Goal: Navigation & Orientation: Understand site structure

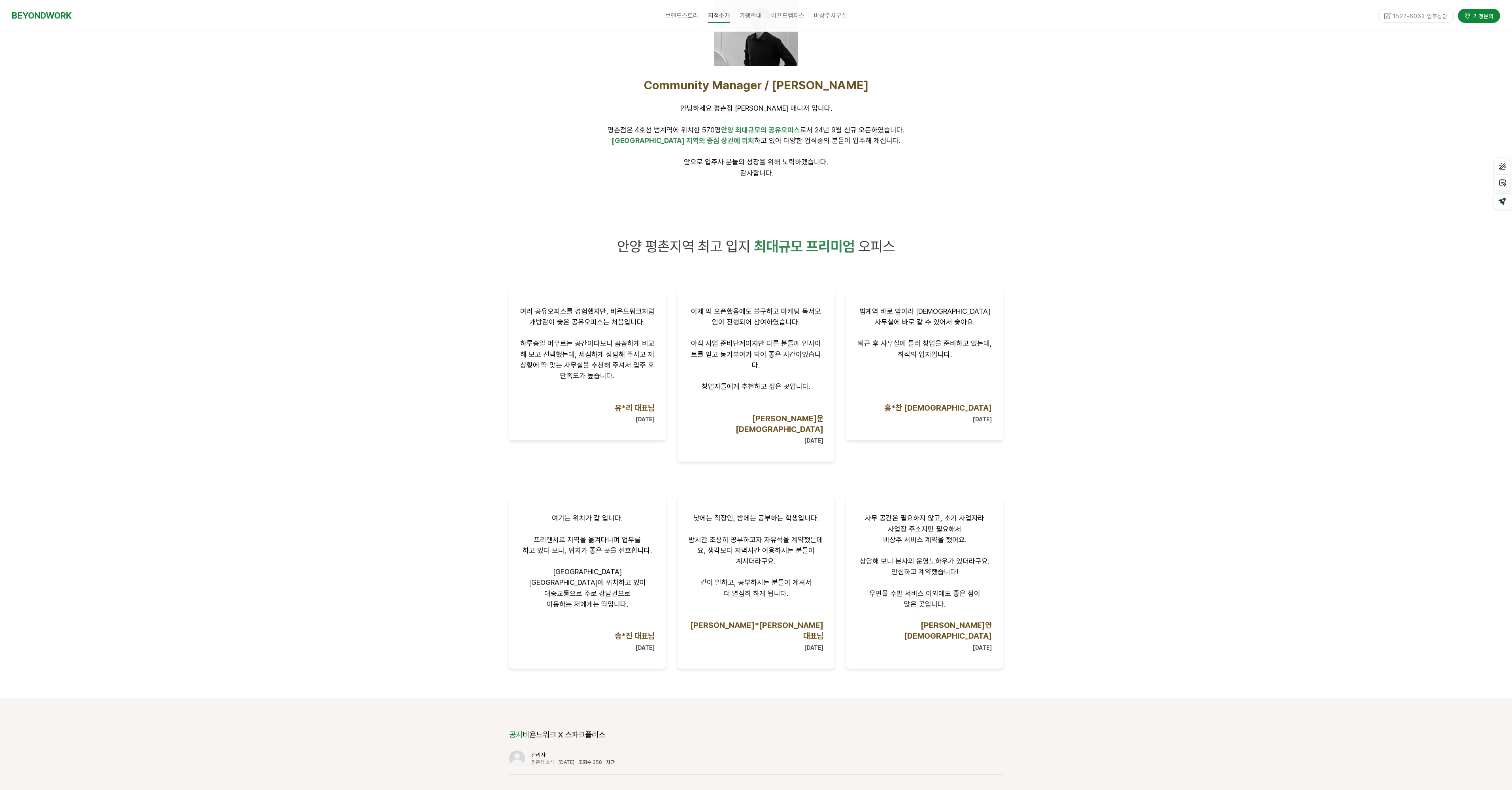
scroll to position [738, 0]
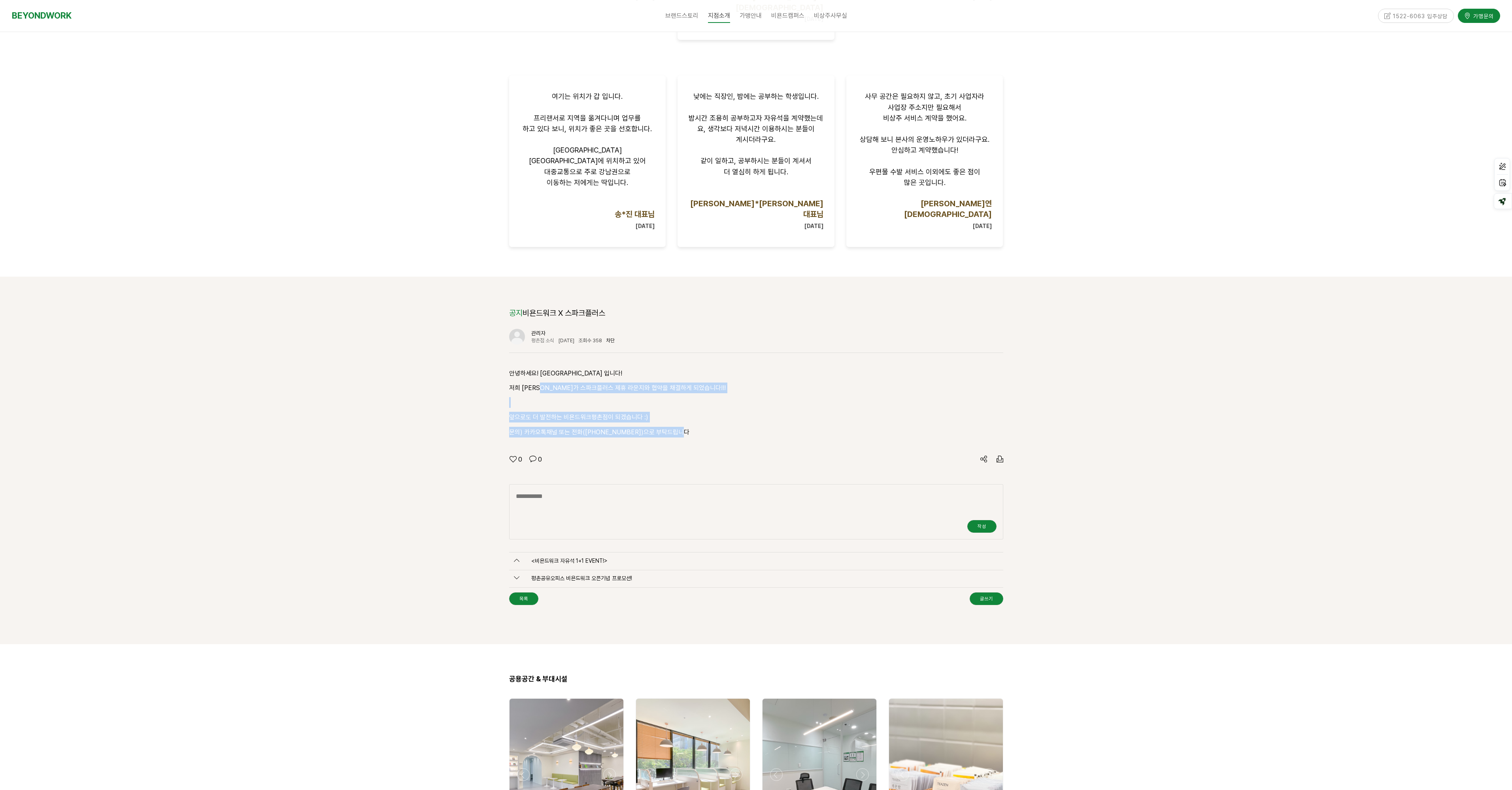
drag, startPoint x: 691, startPoint y: 402, endPoint x: 634, endPoint y: 381, distance: 60.7
click at [550, 368] on div "안녕하세요! 비욘드워크평촌점 입니다! 저희 비욘드워크가 스파크플러스 제휴 라운지와 협약을 채결하게 되었습니다!!! 앞으로도 더 발전하는 비욘드…" at bounding box center [756, 402] width 494 height 69
click at [655, 412] on p "앞으로도 더 발전하는 비욘드워크평촌점이 되겠습니다 :)" at bounding box center [756, 417] width 494 height 11
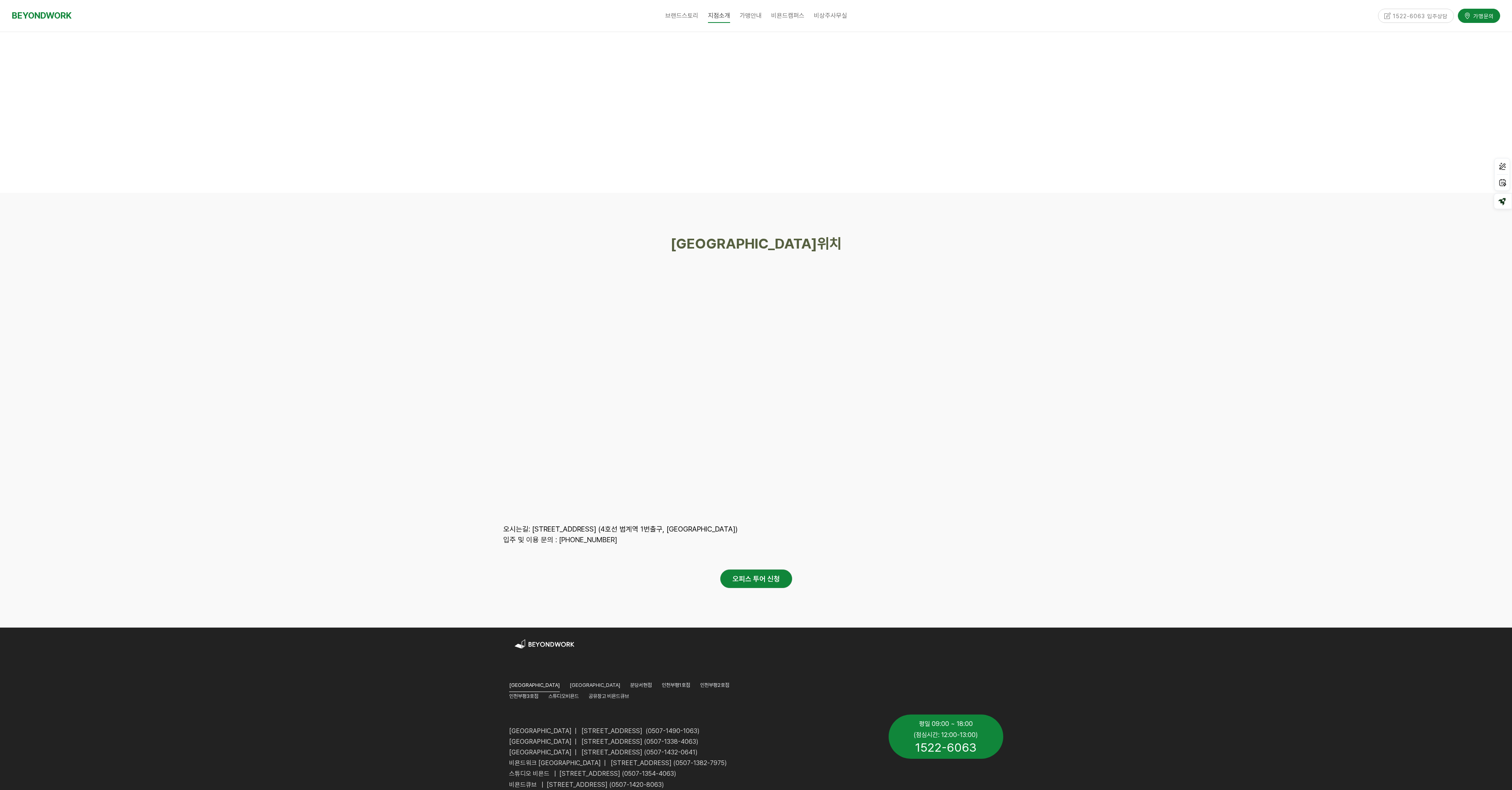
scroll to position [3489, 0]
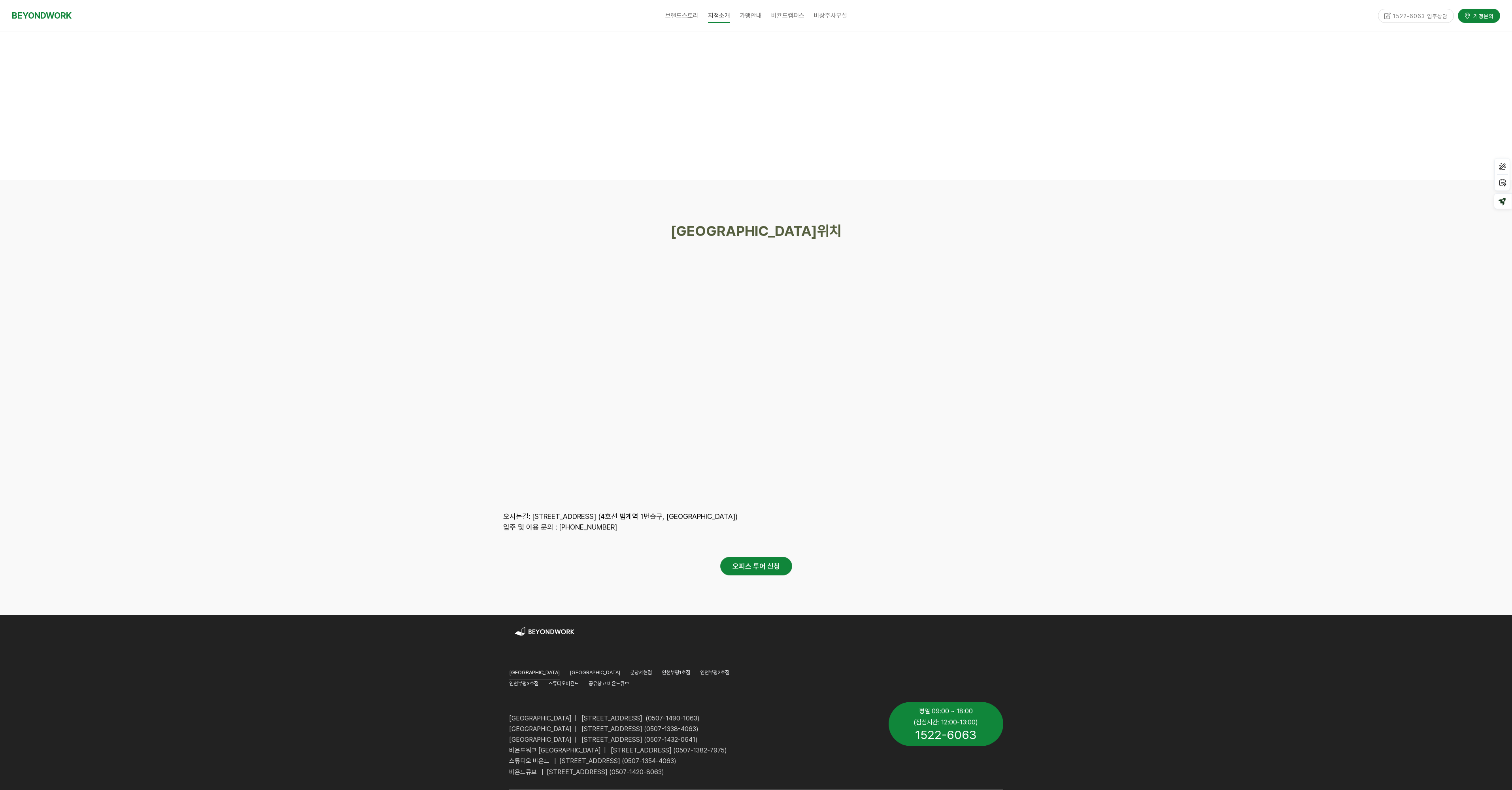
click at [1063, 461] on div at bounding box center [756, 397] width 1512 height 434
click at [570, 669] on span "안양역점" at bounding box center [595, 672] width 51 height 6
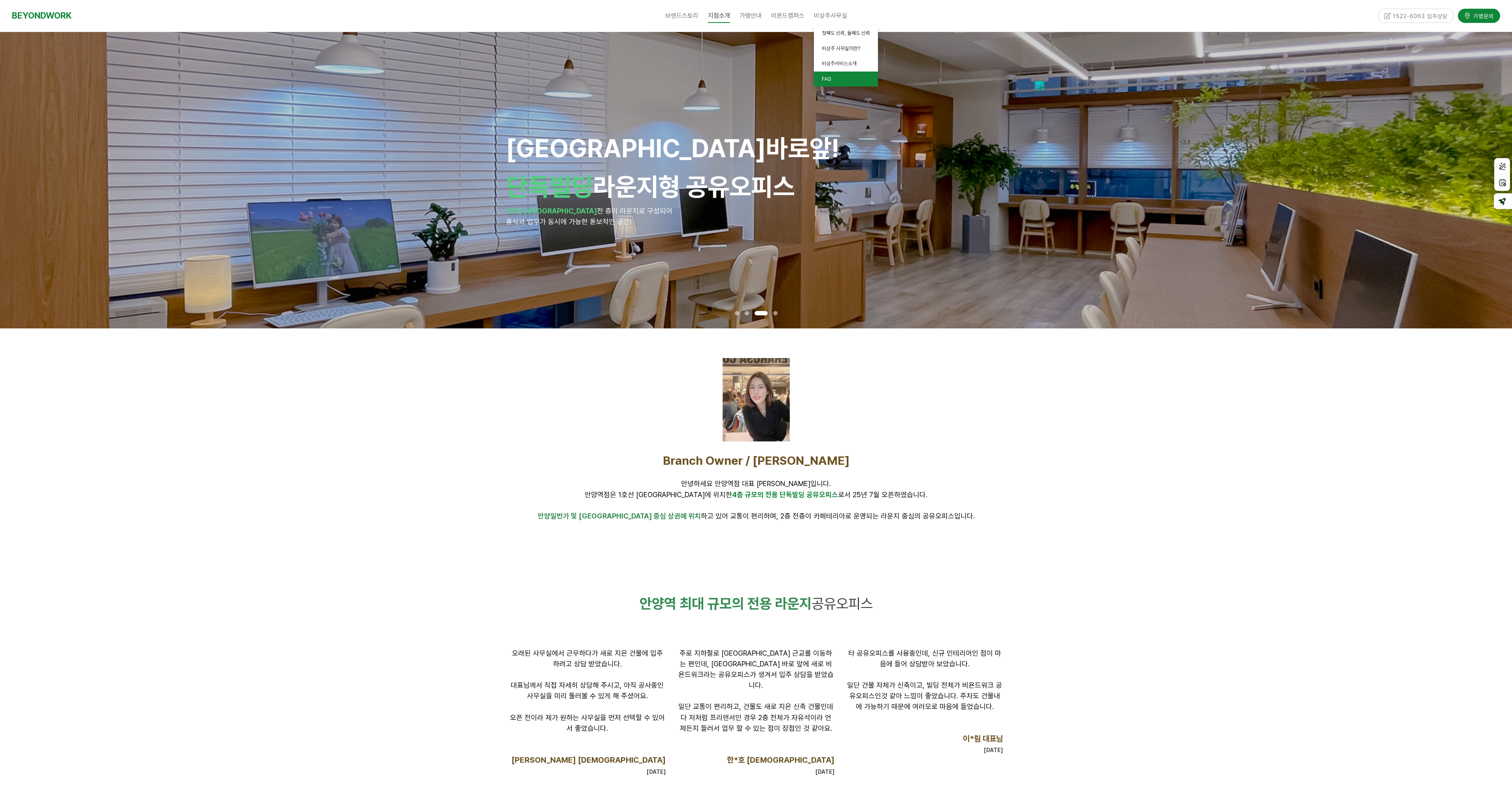
click at [830, 80] on span "FAQ" at bounding box center [826, 79] width 9 height 6
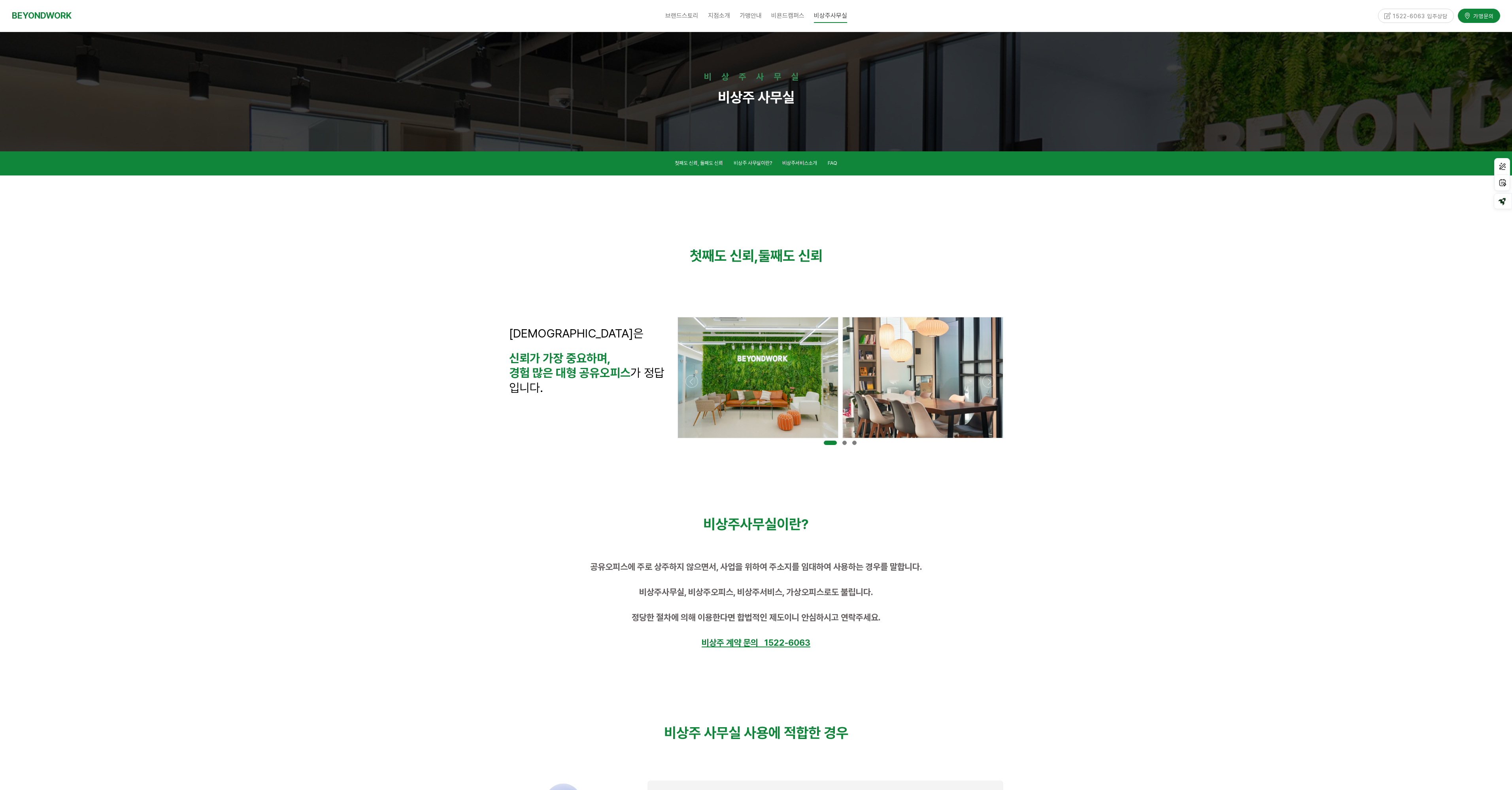
scroll to position [2501, 0]
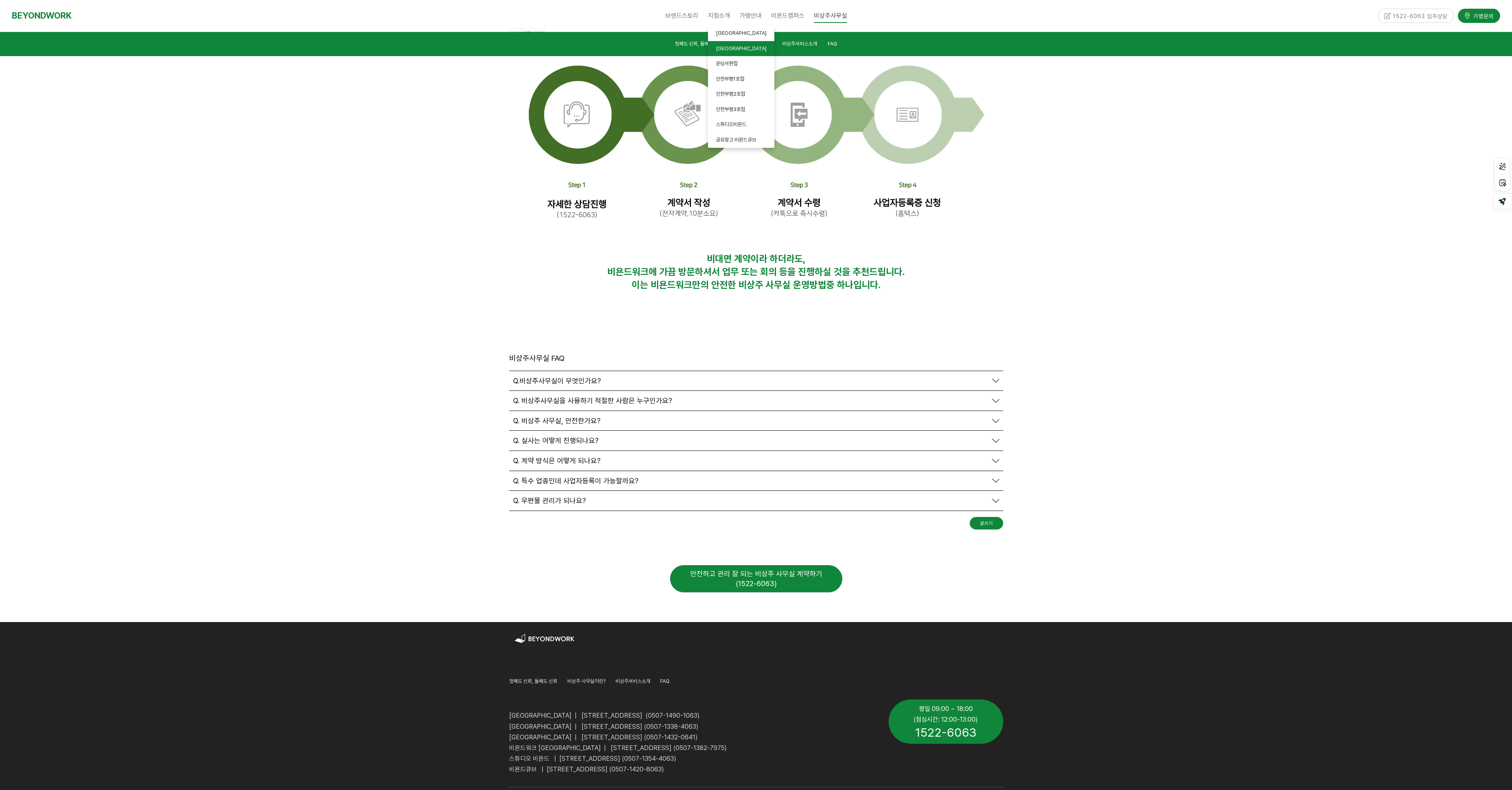
click at [726, 44] on link "[GEOGRAPHIC_DATA]" at bounding box center [740, 49] width 66 height 16
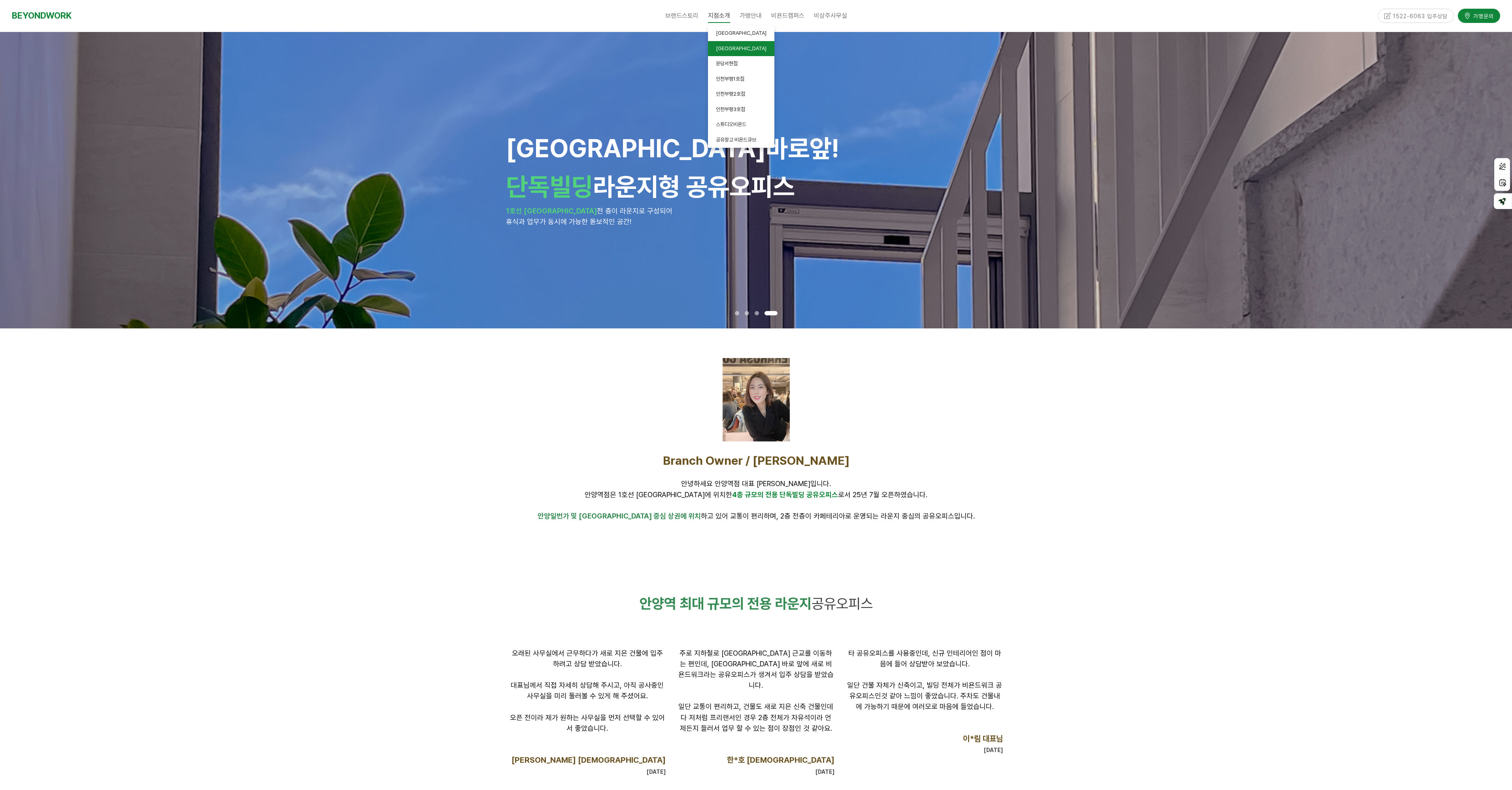
click at [731, 47] on span "안양역점" at bounding box center [740, 48] width 51 height 6
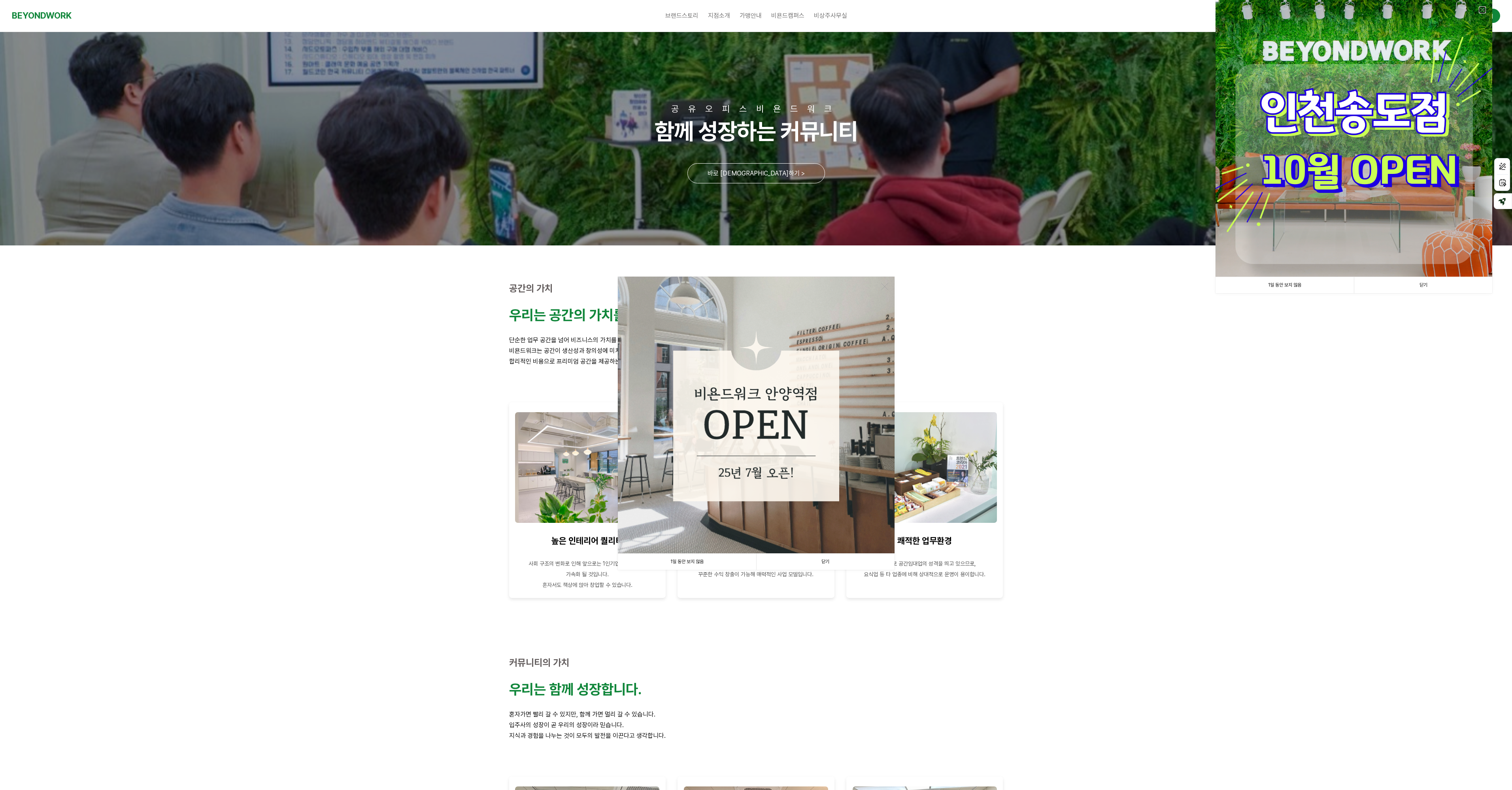
click at [1482, 11] on link at bounding box center [1482, 9] width 7 height 7
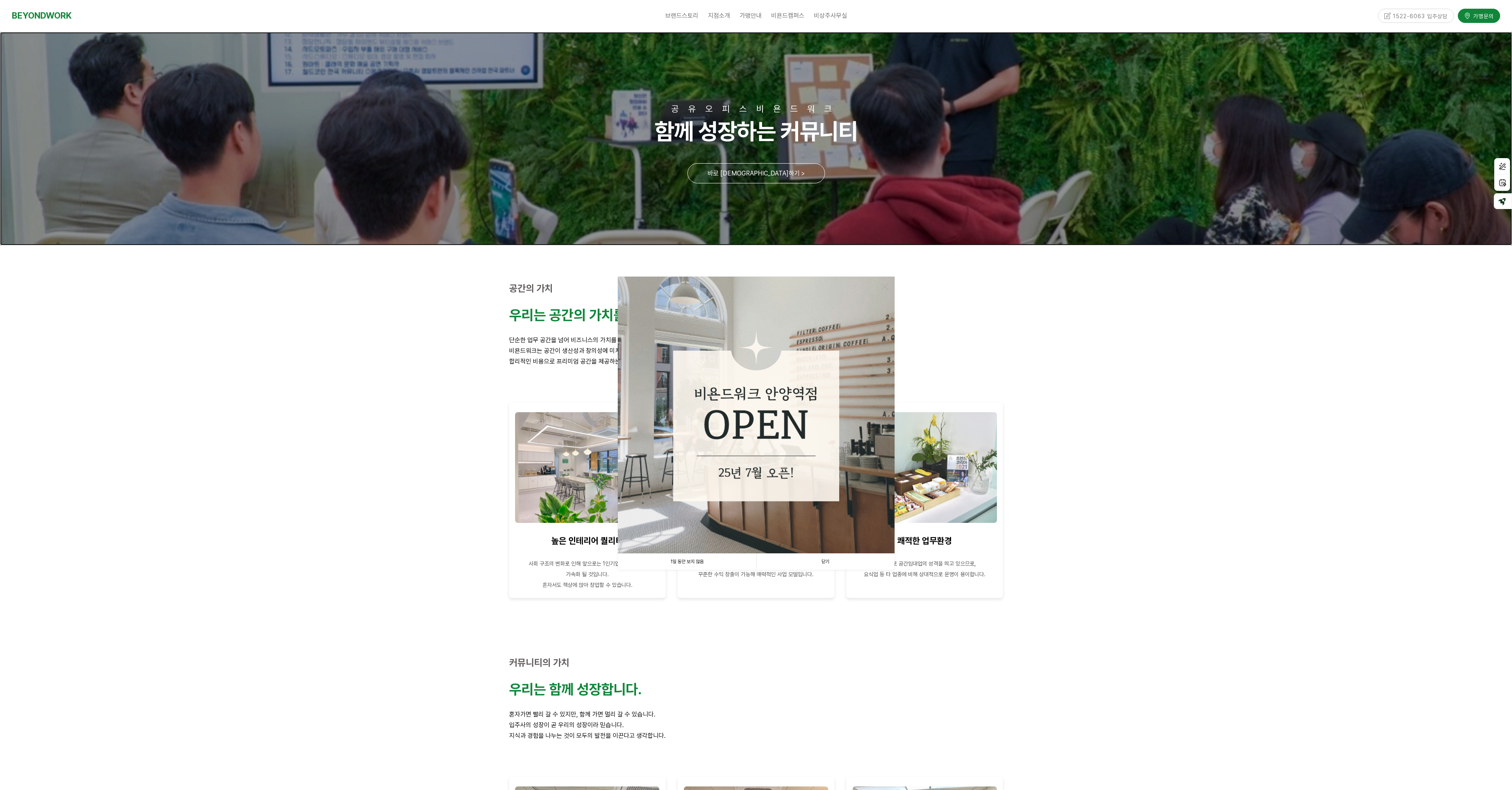
click at [752, 173] on link at bounding box center [756, 139] width 1512 height 214
click at [681, 564] on link "1일 동안 보지 않음" at bounding box center [687, 562] width 138 height 16
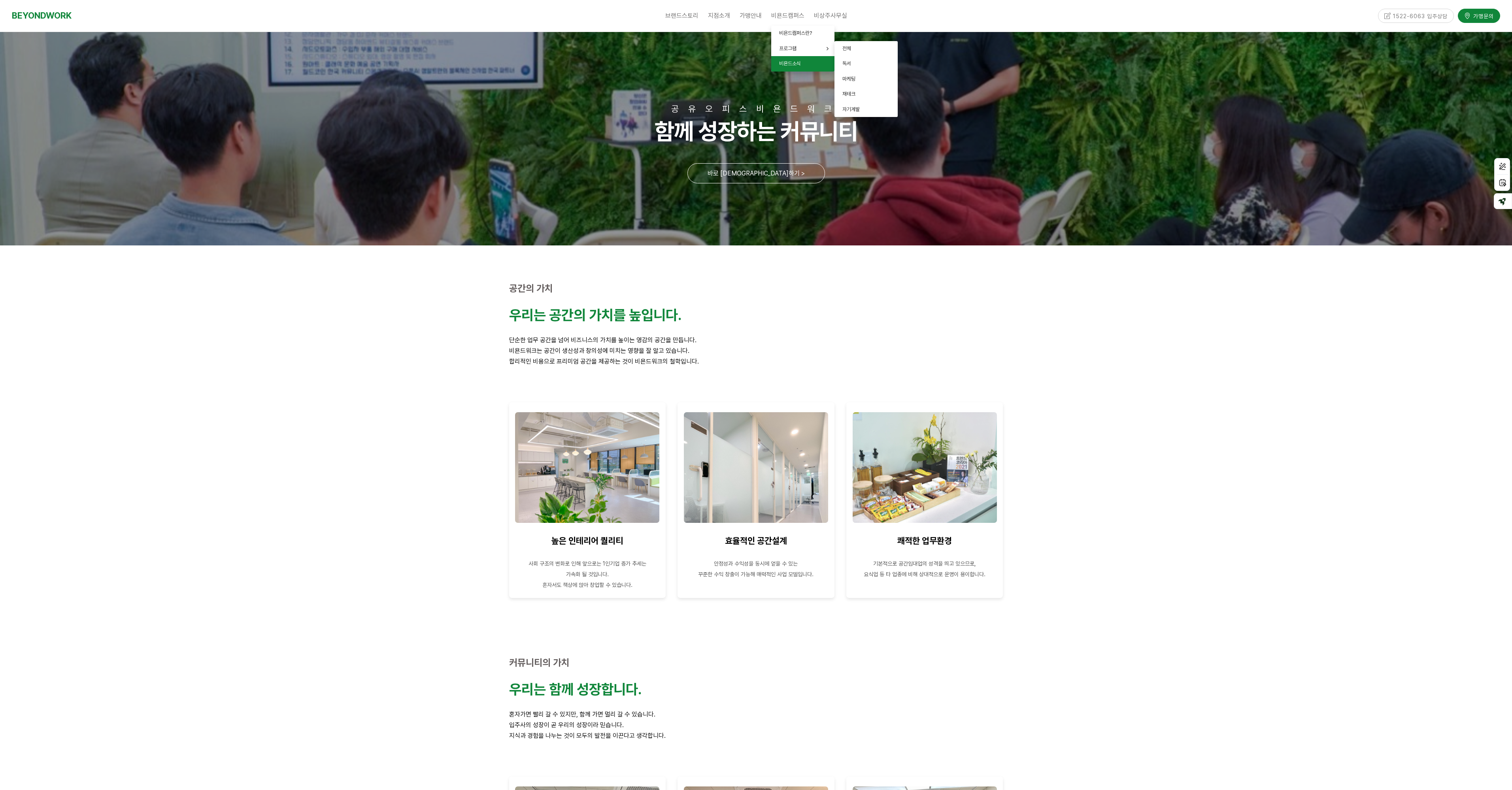
click at [790, 63] on span "비욘드소식" at bounding box center [790, 64] width 22 height 6
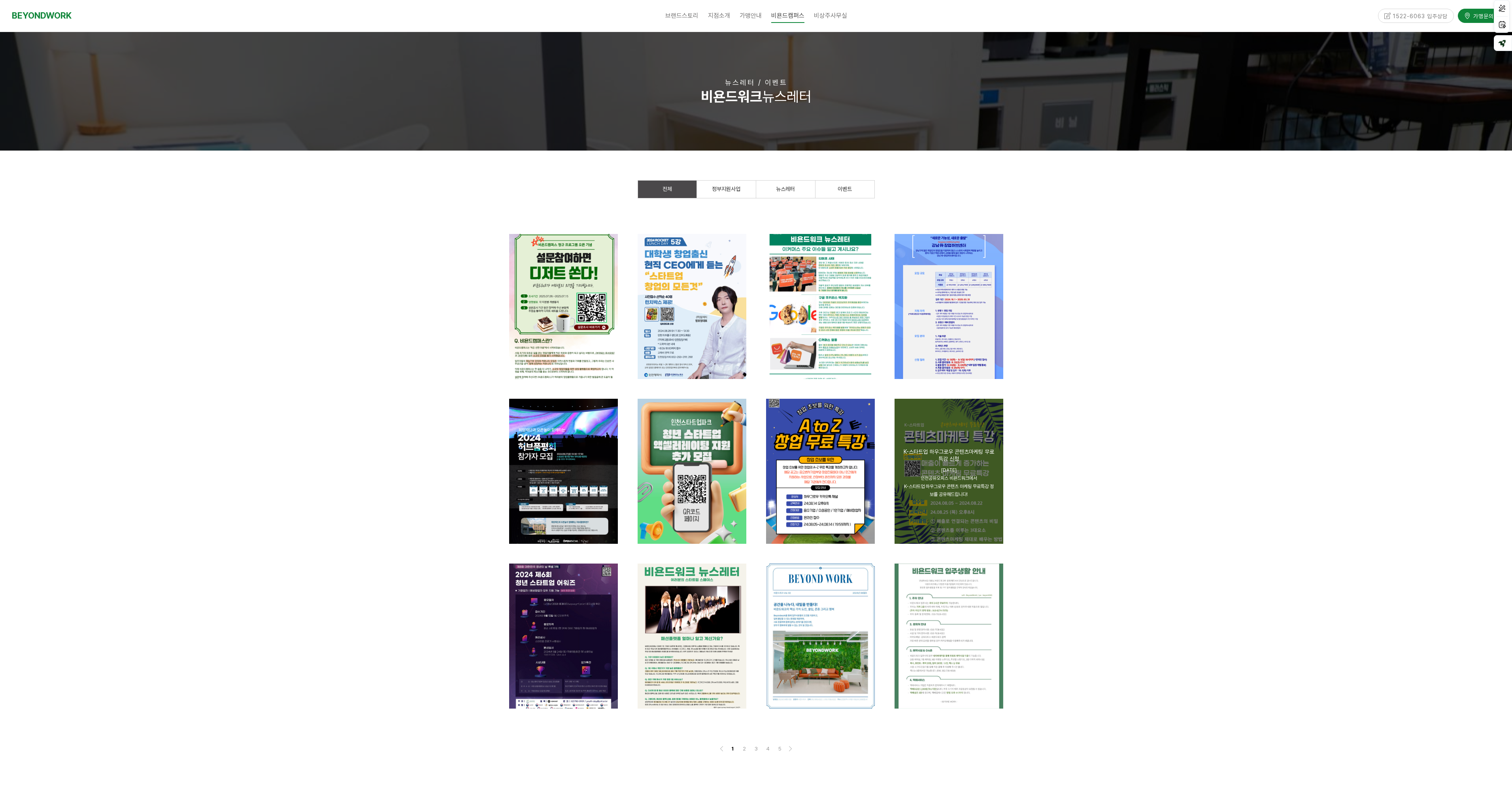
scroll to position [105, 0]
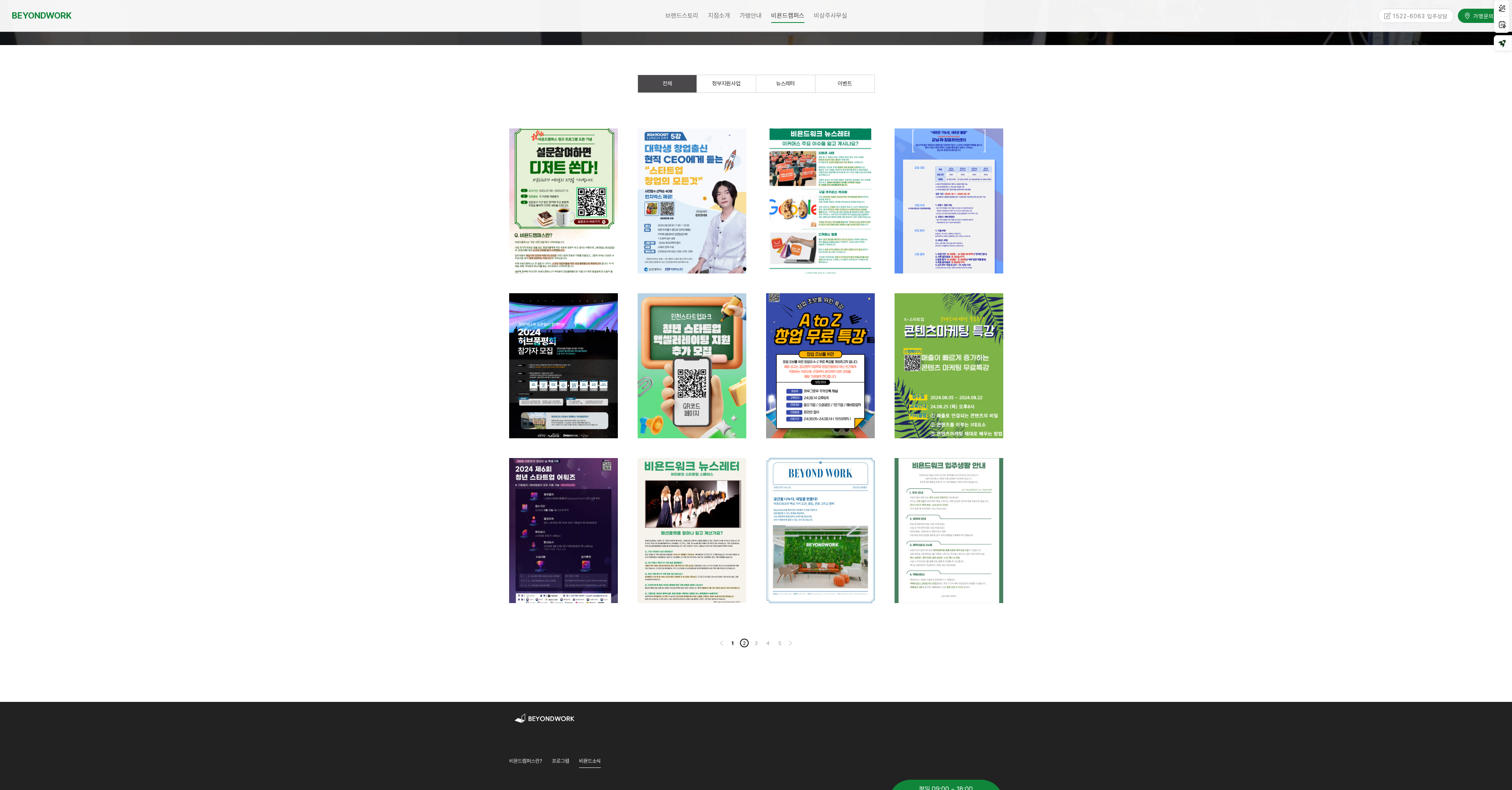
click at [743, 642] on link "2" at bounding box center [744, 643] width 9 height 9
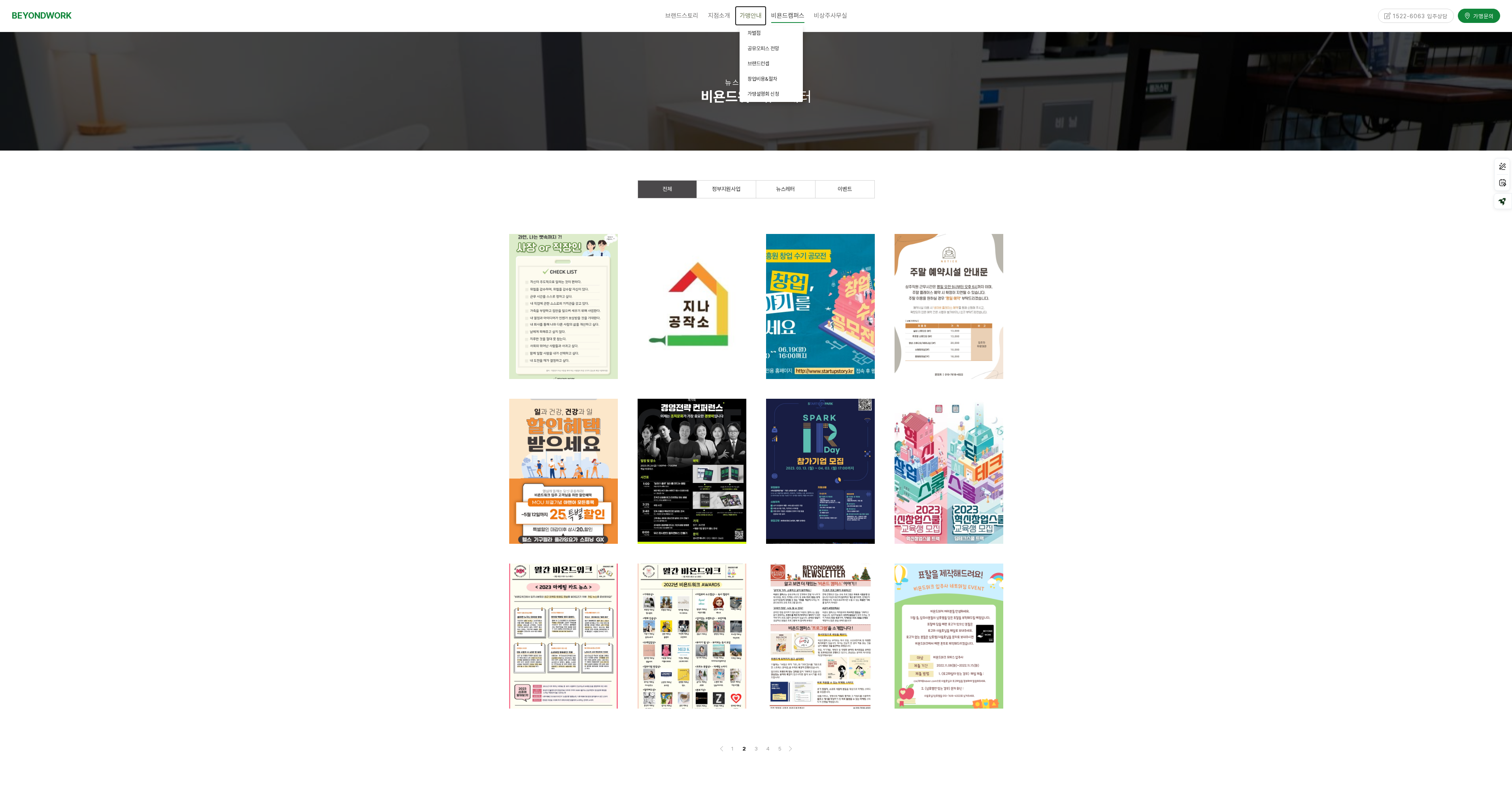
click at [753, 16] on span "가맹안내" at bounding box center [751, 16] width 22 height 8
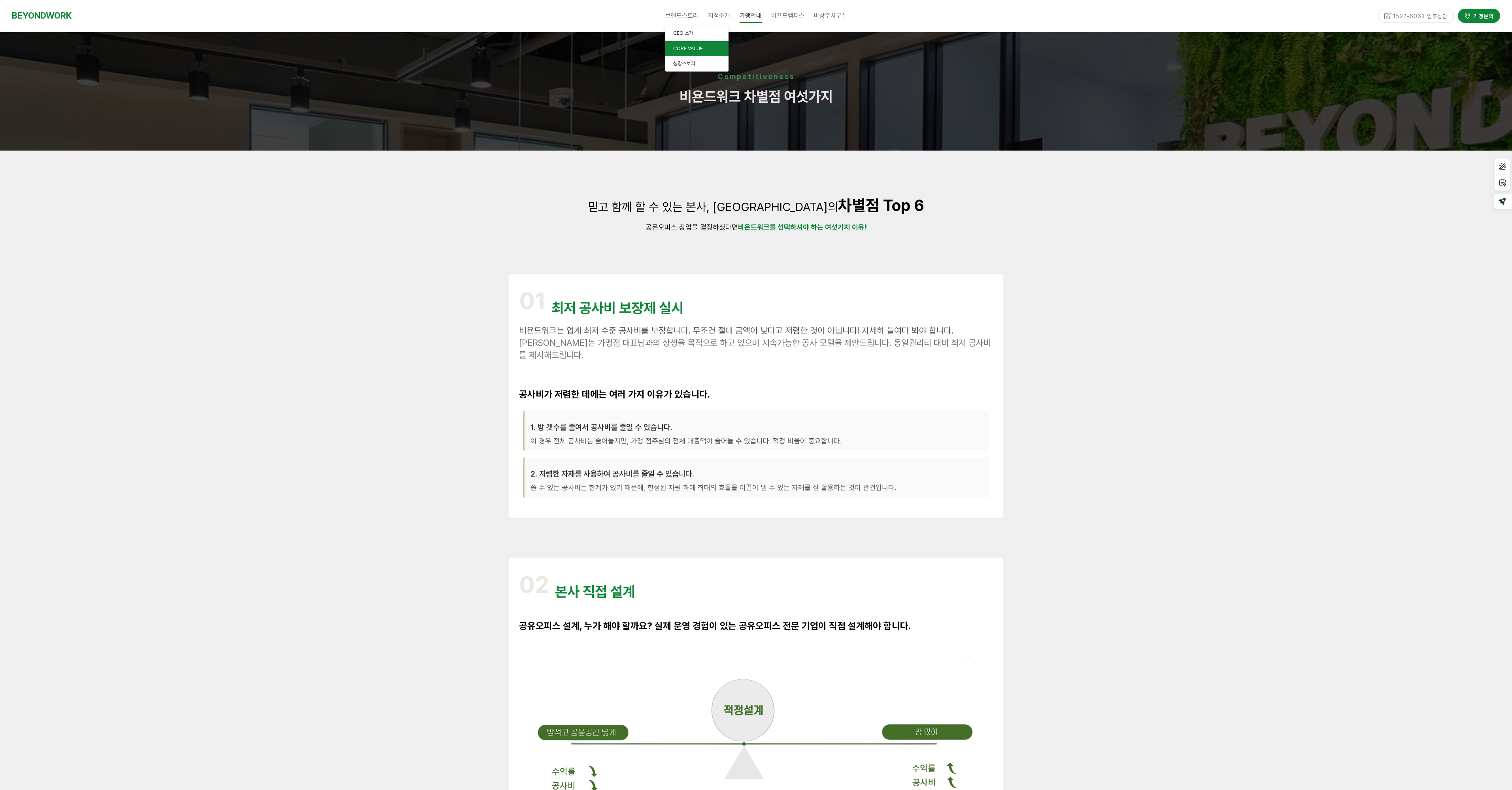
click at [697, 48] on span "CORE VALUE" at bounding box center [688, 48] width 30 height 6
